Goal: Task Accomplishment & Management: Manage account settings

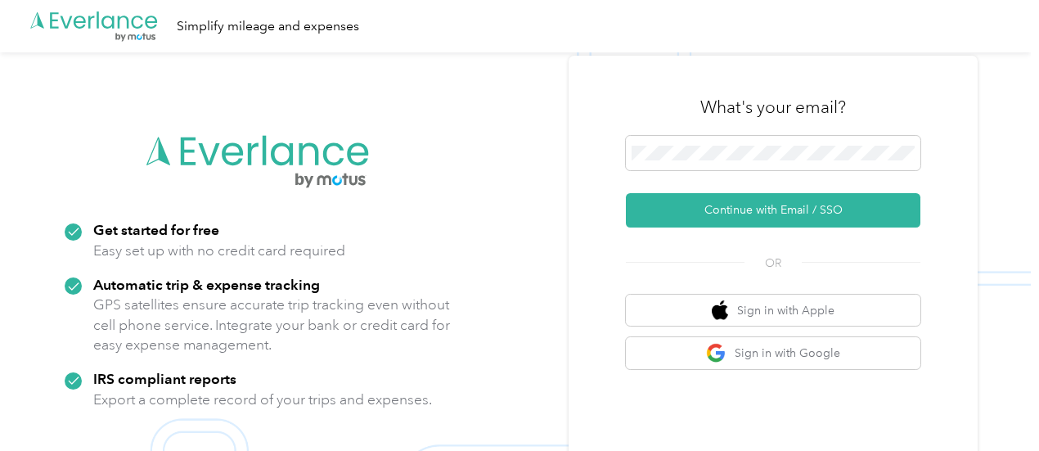
click at [784, 170] on div at bounding box center [773, 156] width 294 height 40
click at [626, 193] on button "Continue with Email / SSO" at bounding box center [773, 210] width 294 height 34
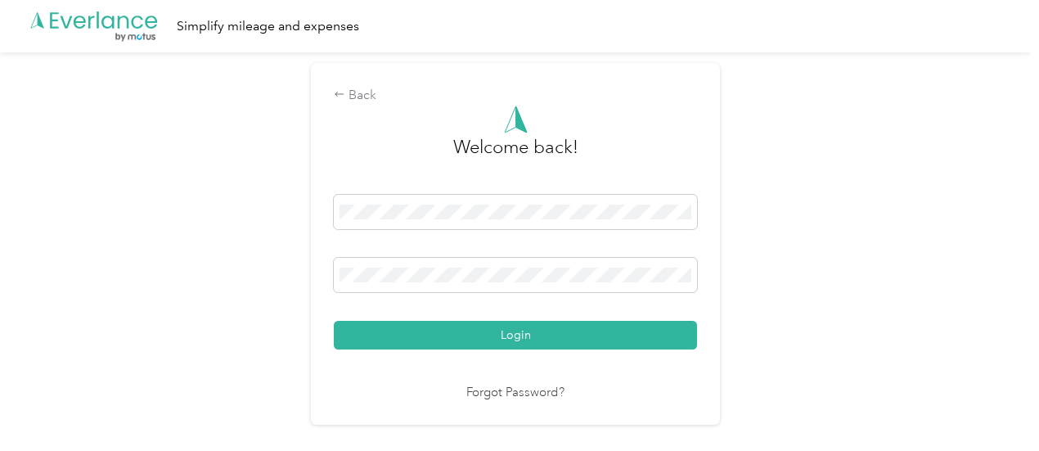
click at [317, 283] on div "Back Welcome back! Login Forgot Password?" at bounding box center [515, 244] width 409 height 362
click at [334, 321] on button "Login" at bounding box center [515, 335] width 363 height 29
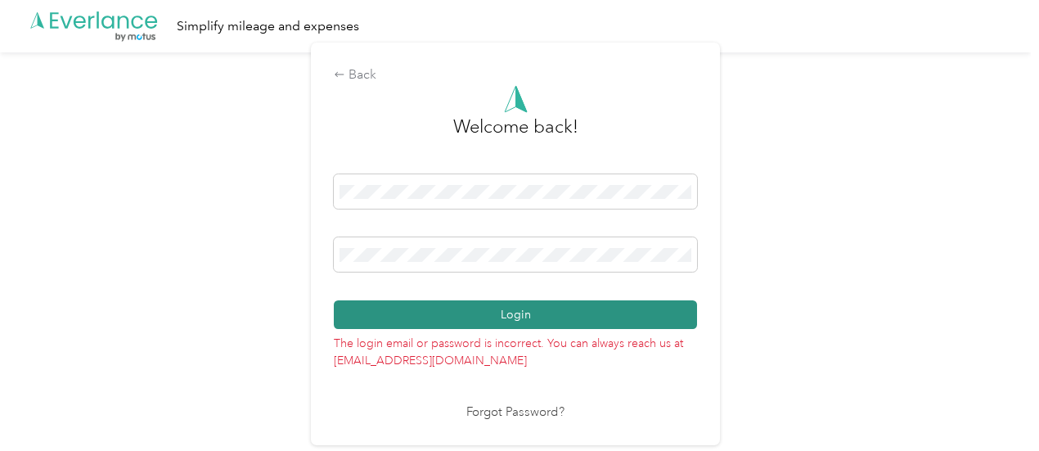
click at [377, 326] on button "Login" at bounding box center [515, 314] width 363 height 29
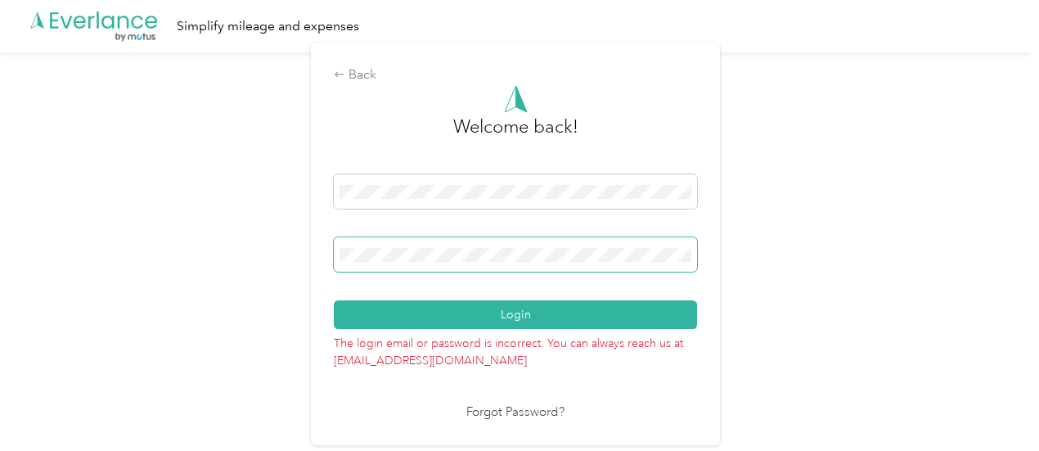
click at [271, 254] on div "Back Welcome back! Login The login email or password is incorrect. You can alwa…" at bounding box center [515, 250] width 1031 height 397
click at [334, 300] on button "Login" at bounding box center [515, 314] width 363 height 29
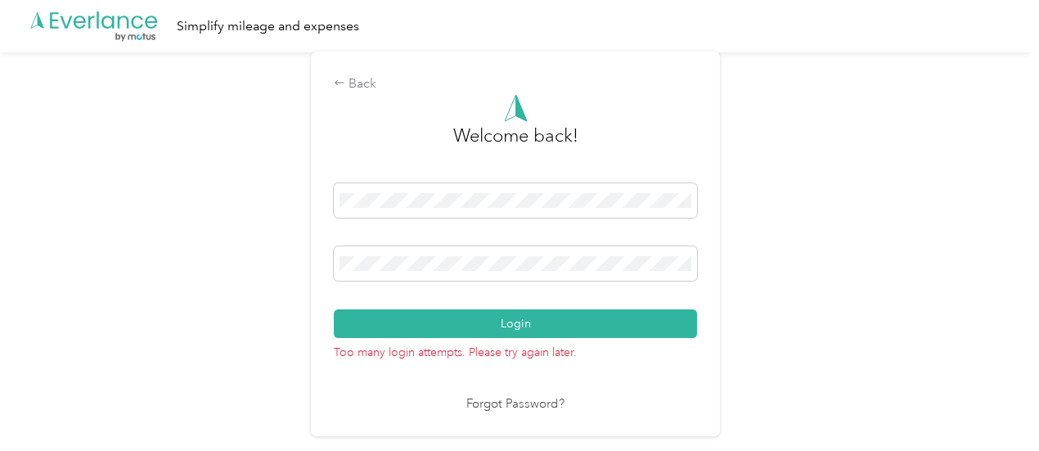
click at [732, 300] on div "Back Welcome back! Login Too many login attempts. Please try again later. Forgo…" at bounding box center [515, 250] width 1031 height 397
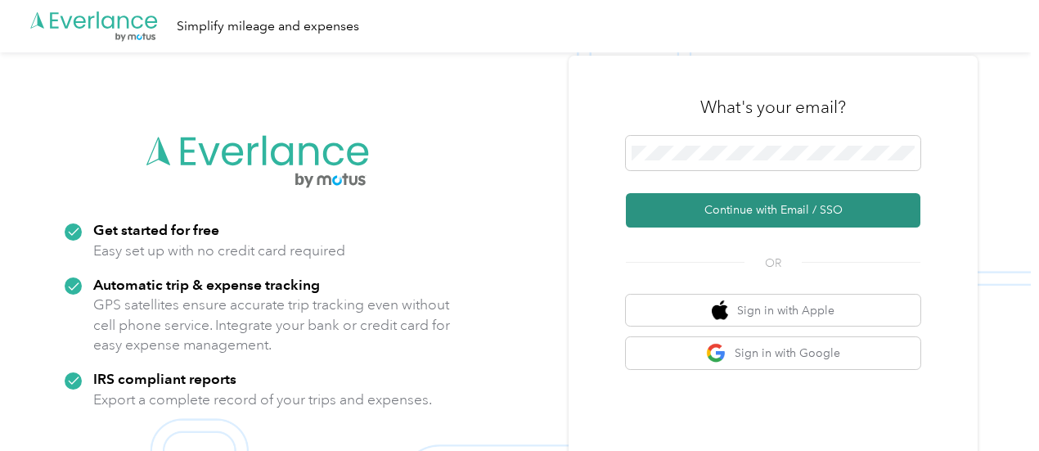
click at [737, 209] on button "Continue with Email / SSO" at bounding box center [773, 210] width 294 height 34
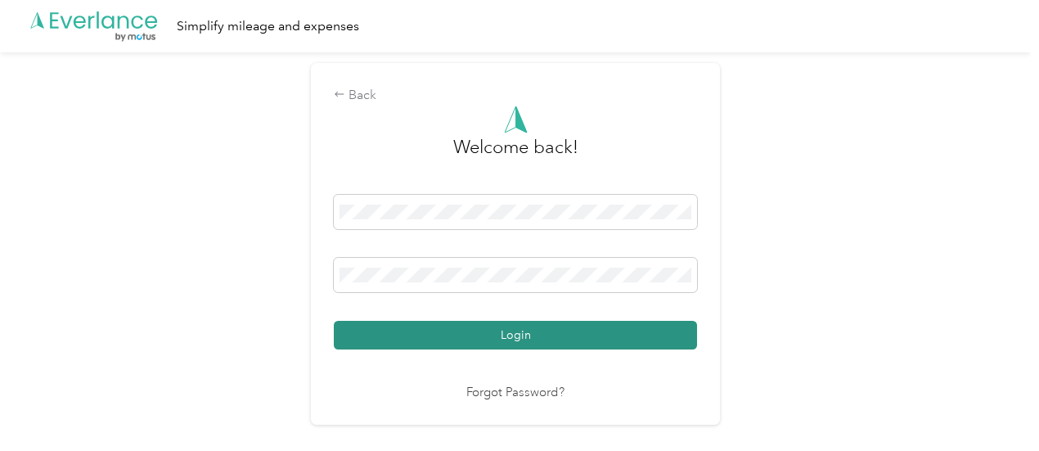
click at [635, 329] on button "Login" at bounding box center [515, 335] width 363 height 29
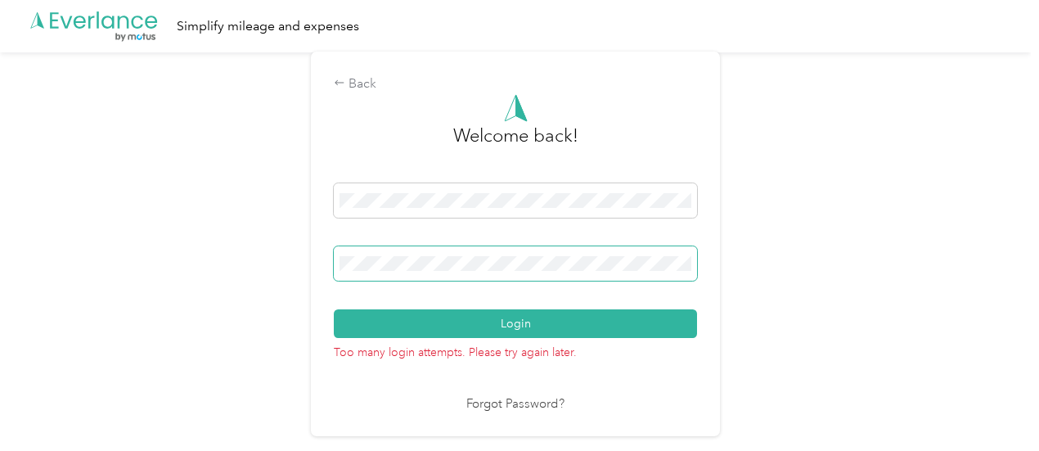
click at [299, 277] on div "Back Welcome back! Login Too many login attempts. Please try again later. Forgo…" at bounding box center [515, 250] width 1031 height 397
click at [334, 309] on button "Login" at bounding box center [515, 323] width 363 height 29
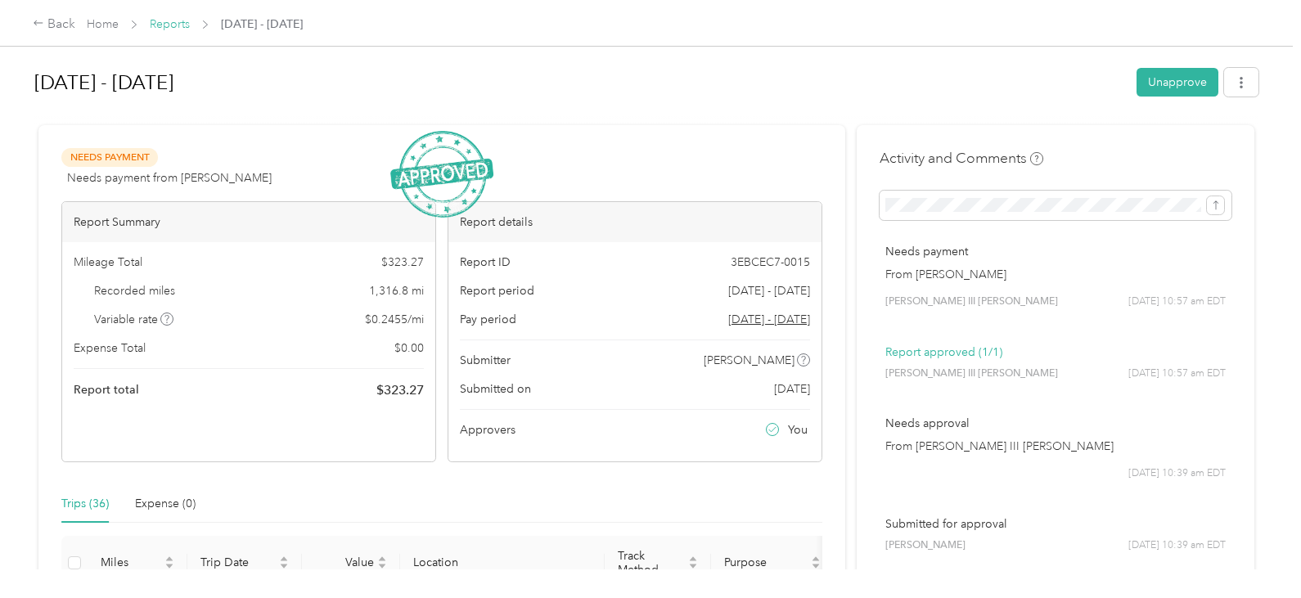
click at [182, 22] on link "Reports" at bounding box center [170, 24] width 40 height 14
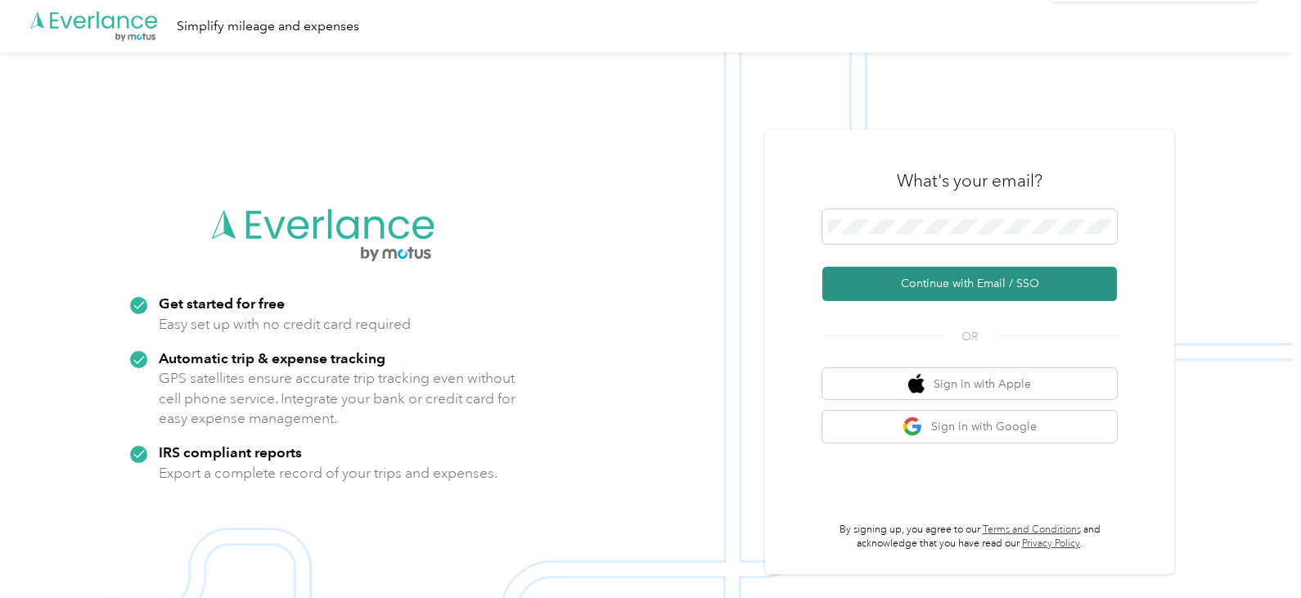
click at [1029, 272] on button "Continue with Email / SSO" at bounding box center [969, 284] width 294 height 34
click at [897, 282] on button "Continue with Email / SSO" at bounding box center [969, 284] width 294 height 34
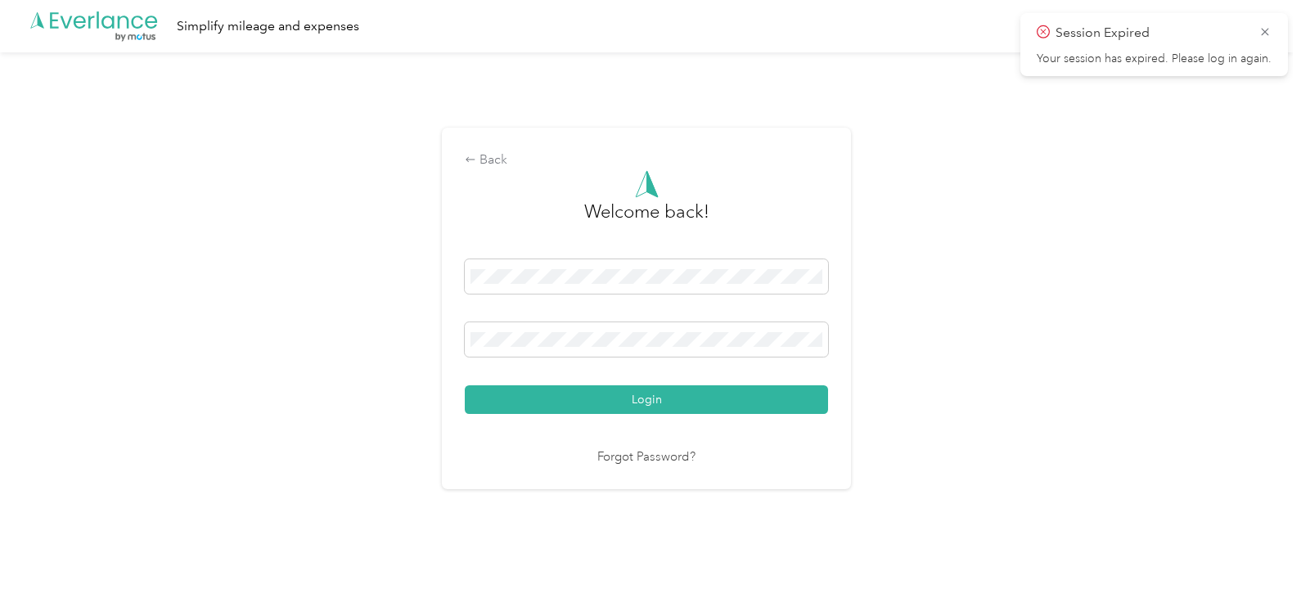
click at [447, 373] on div "Back Welcome back! Login Forgot Password?" at bounding box center [646, 309] width 409 height 362
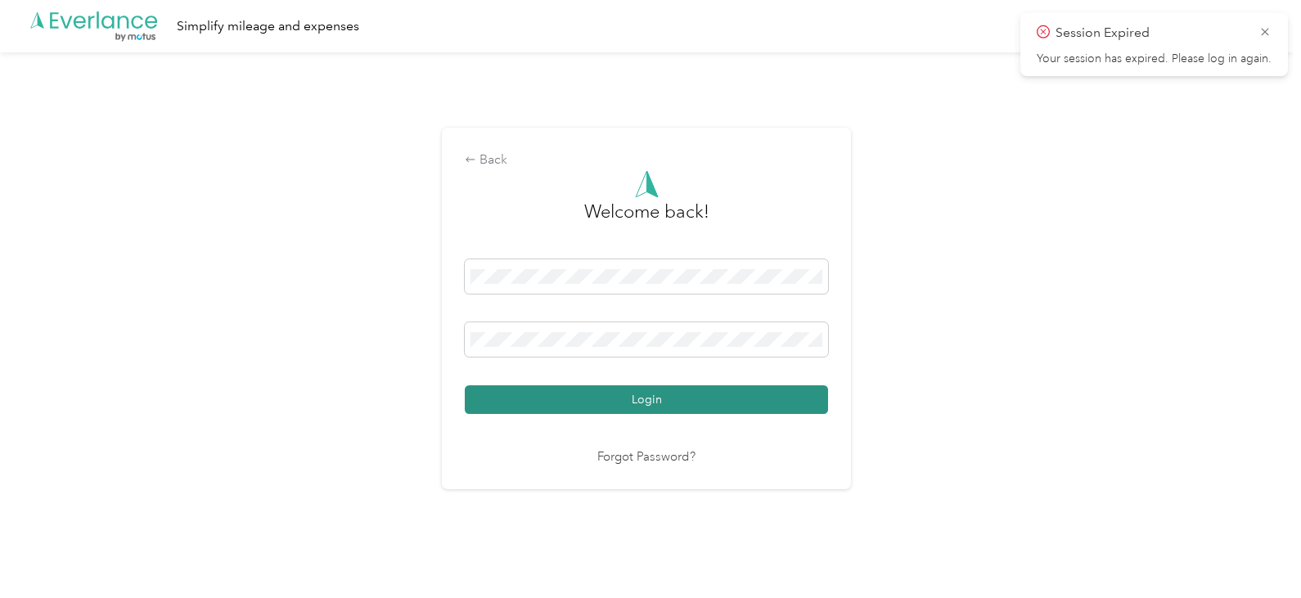
click at [487, 403] on button "Login" at bounding box center [646, 399] width 363 height 29
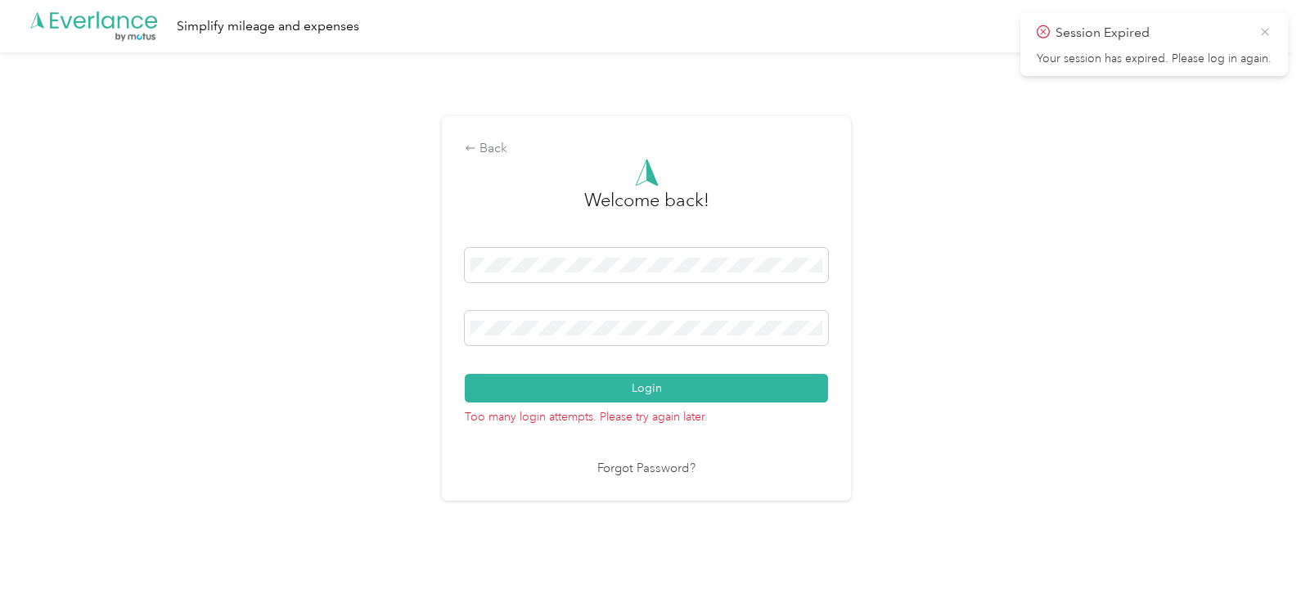
click at [1266, 35] on icon at bounding box center [1264, 32] width 13 height 15
